Goal: Task Accomplishment & Management: Manage account settings

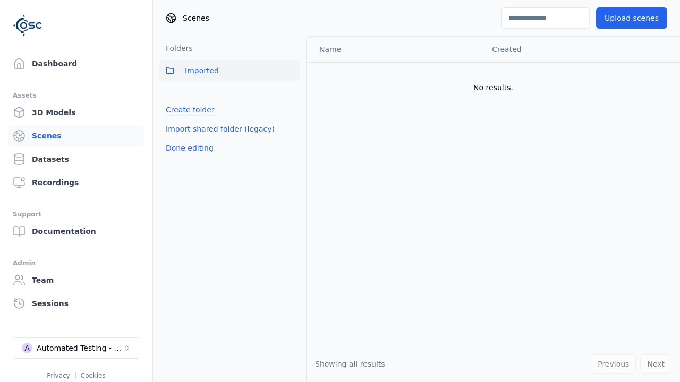
click at [187, 110] on link "Create folder" at bounding box center [190, 110] width 49 height 11
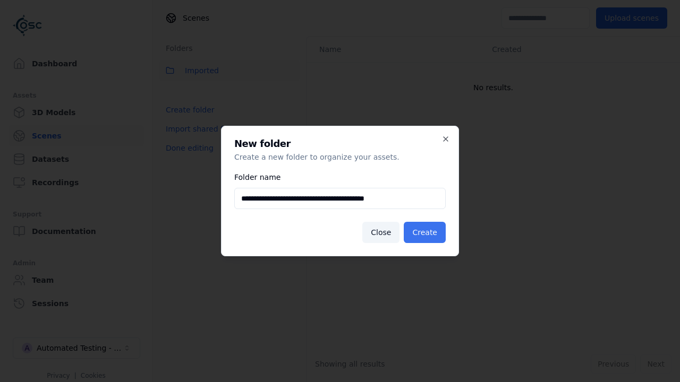
type input "**********"
click at [426, 233] on button "Create" at bounding box center [425, 232] width 42 height 21
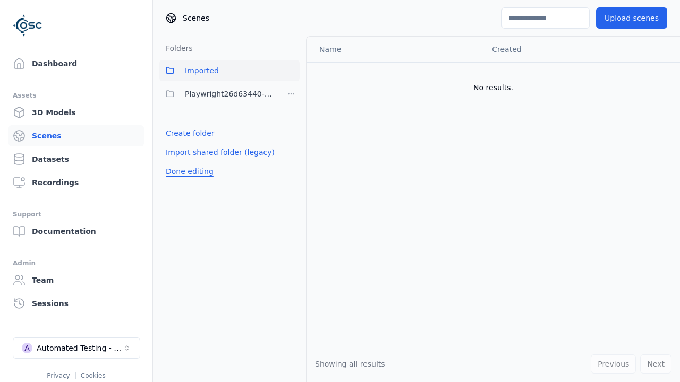
click at [187, 172] on button "Done editing" at bounding box center [189, 171] width 61 height 19
click at [177, 162] on button "Done editing" at bounding box center [189, 171] width 61 height 19
click at [291, 94] on html "Support Dashboard Assets 3D Models Scenes Datasets Recordings Support Documenta…" at bounding box center [340, 191] width 680 height 382
click at [291, 149] on div "Rename" at bounding box center [294, 149] width 71 height 17
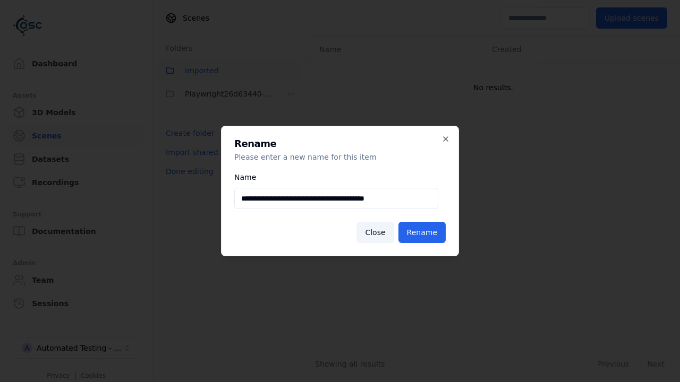
click at [336, 199] on input "**********" at bounding box center [336, 198] width 204 height 21
type input "**********"
click at [424, 233] on button "Rename" at bounding box center [421, 232] width 47 height 21
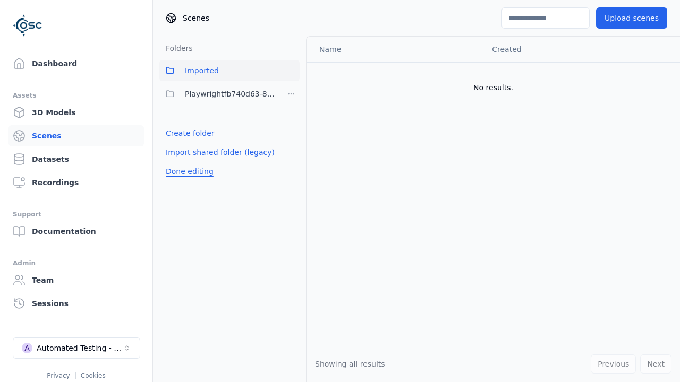
click at [187, 172] on button "Done editing" at bounding box center [189, 171] width 61 height 19
click at [177, 162] on button "Done editing" at bounding box center [189, 171] width 61 height 19
click at [291, 94] on html "Support Dashboard Assets 3D Models Scenes Datasets Recordings Support Documenta…" at bounding box center [340, 191] width 680 height 382
click at [291, 166] on div "Delete" at bounding box center [294, 166] width 71 height 17
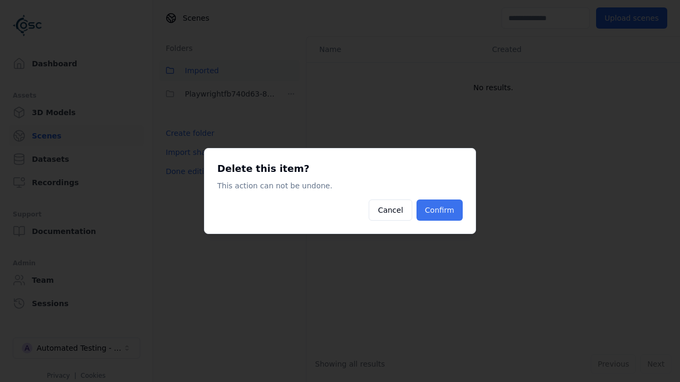
click at [441, 210] on button "Confirm" at bounding box center [439, 210] width 46 height 21
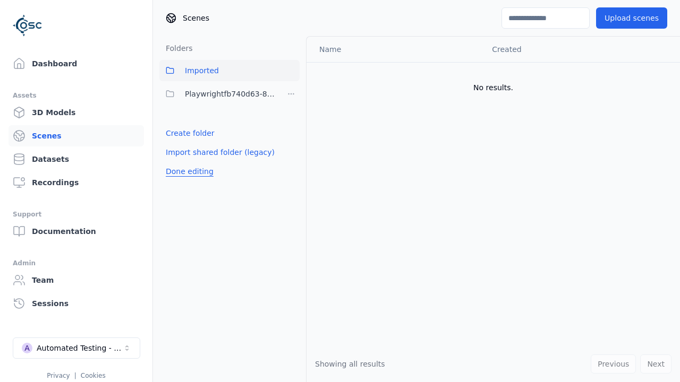
click at [187, 162] on button "Done editing" at bounding box center [189, 171] width 61 height 19
